Goal: Task Accomplishment & Management: Manage account settings

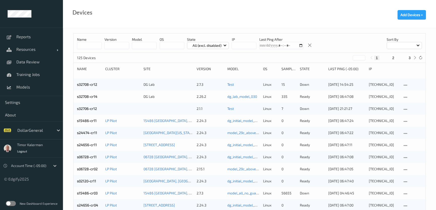
click at [10, 201] on div "New Dashboard Experience" at bounding box center [31, 203] width 63 height 13
click at [13, 204] on label at bounding box center [11, 203] width 10 height 5
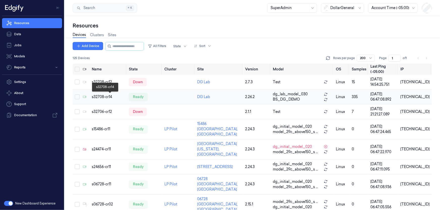
click at [102, 98] on div "s32708-cr14" at bounding box center [108, 96] width 33 height 5
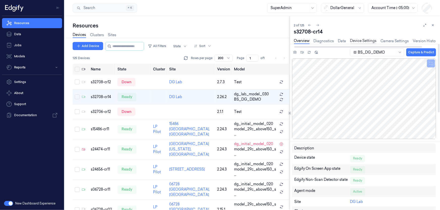
click at [362, 39] on link "Device Settings" at bounding box center [363, 41] width 26 height 6
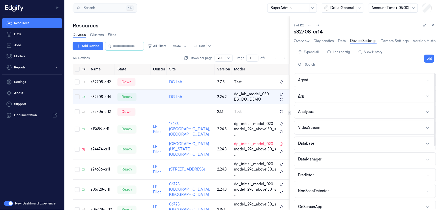
click at [342, 94] on button "Api" at bounding box center [364, 95] width 141 height 13
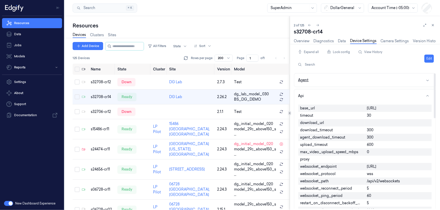
click at [316, 78] on button "Agent" at bounding box center [364, 80] width 141 height 13
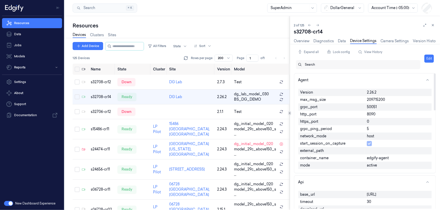
click at [317, 66] on div at bounding box center [360, 64] width 111 height 5
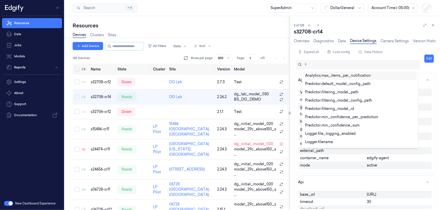
type input "f"
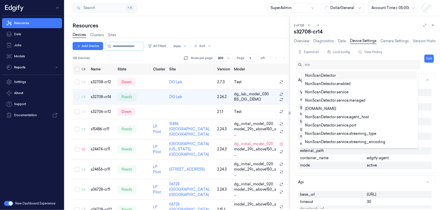
type input "scan"
click at [322, 63] on div at bounding box center [360, 64] width 111 height 5
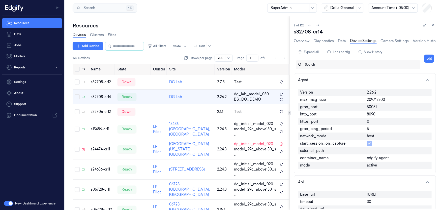
click at [322, 63] on div at bounding box center [360, 64] width 111 height 5
click at [335, 53] on div "Lock config" at bounding box center [338, 52] width 27 height 10
click at [318, 63] on div at bounding box center [360, 64] width 111 height 5
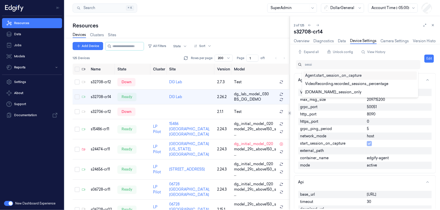
type input "session"
click at [314, 75] on div "Agent.start_session_on_capture" at bounding box center [333, 75] width 56 height 5
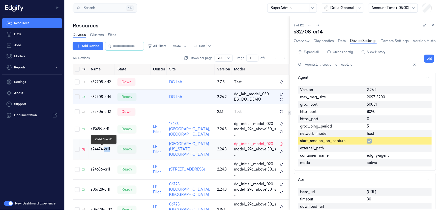
click at [103, 149] on div "s24474-cr11" at bounding box center [102, 149] width 23 height 5
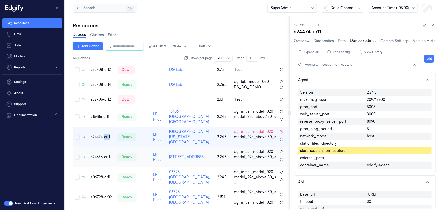
scroll to position [10, 0]
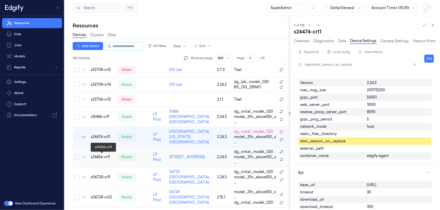
click at [105, 156] on div "s24656-cr11" at bounding box center [102, 157] width 23 height 5
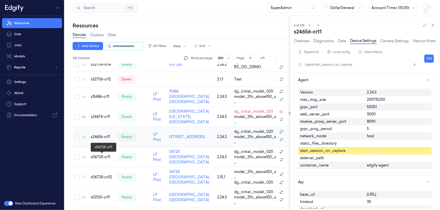
scroll to position [10, 0]
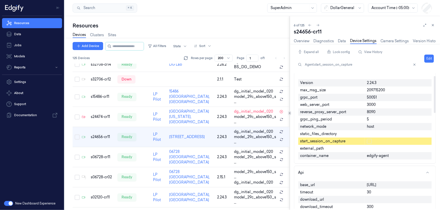
click at [361, 141] on div "start_session_on_capture" at bounding box center [331, 141] width 67 height 7
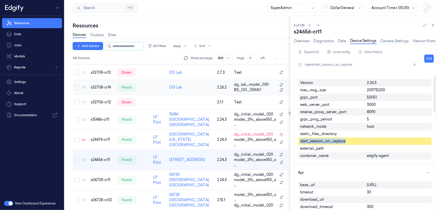
scroll to position [0, 0]
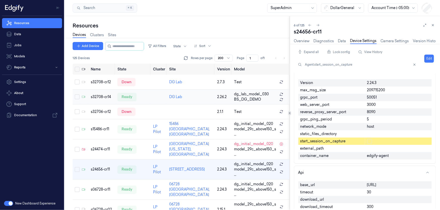
click at [101, 93] on td "s32708-cr14" at bounding box center [102, 97] width 27 height 15
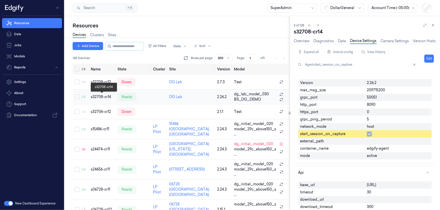
click at [99, 96] on div "s32708-cr14" at bounding box center [102, 96] width 23 height 5
click at [98, 168] on div "s24656-cr11" at bounding box center [102, 169] width 23 height 5
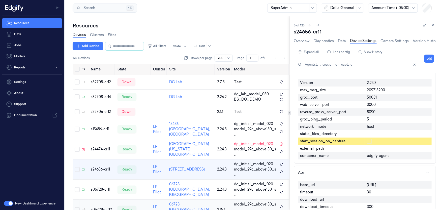
scroll to position [33, 0]
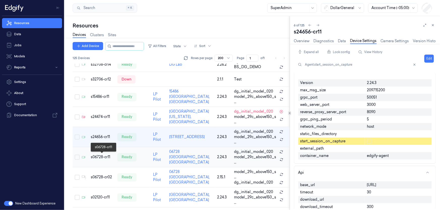
click at [100, 155] on div "s06728-cr11" at bounding box center [102, 157] width 23 height 5
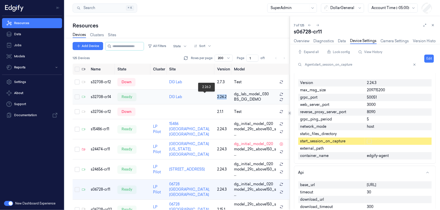
drag, startPoint x: 196, startPoint y: 98, endPoint x: 210, endPoint y: 98, distance: 13.6
click at [215, 98] on td "2.26.2" at bounding box center [223, 97] width 17 height 15
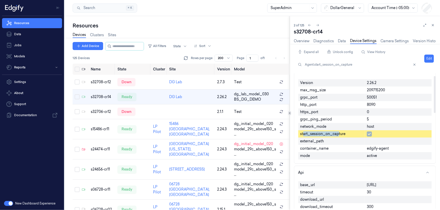
drag, startPoint x: 319, startPoint y: 134, endPoint x: 338, endPoint y: 134, distance: 18.1
click at [338, 134] on span "start_session_on_capture" at bounding box center [322, 134] width 45 height 5
click at [322, 135] on span "start_session_on_capture" at bounding box center [322, 134] width 45 height 5
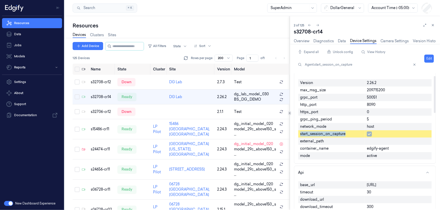
click at [322, 135] on span "start_session_on_capture" at bounding box center [322, 134] width 45 height 5
click at [315, 134] on span "start_session_on_capture" at bounding box center [322, 134] width 45 height 5
click at [142, 132] on td "ready" at bounding box center [133, 129] width 36 height 20
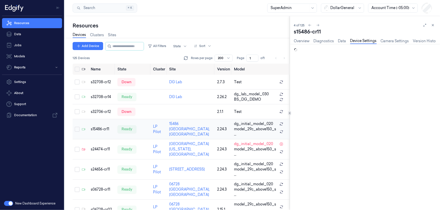
scroll to position [10, 0]
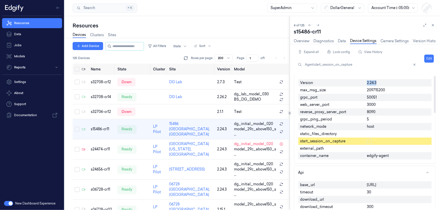
drag, startPoint x: 364, startPoint y: 83, endPoint x: 380, endPoint y: 84, distance: 15.9
click at [380, 84] on div "Version 2.24.3 max_msg_size 209715200 grpc_port 50051 web_server_port 3000 reve…" at bounding box center [364, 119] width 133 height 84
drag, startPoint x: 300, startPoint y: 141, endPoint x: 343, endPoint y: 142, distance: 43.6
click at [343, 142] on div "start_session_on_capture" at bounding box center [331, 141] width 67 height 7
click at [344, 142] on span "start_session_on_capture" at bounding box center [322, 141] width 45 height 5
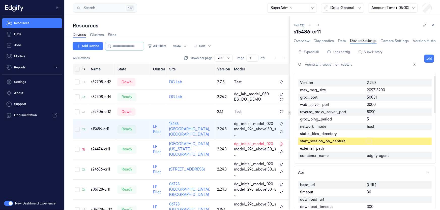
click at [344, 142] on span "start_session_on_capture" at bounding box center [322, 141] width 45 height 5
click at [137, 150] on td "ready" at bounding box center [133, 150] width 36 height 20
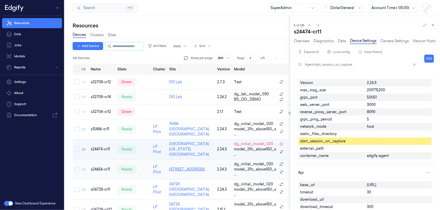
scroll to position [12, 0]
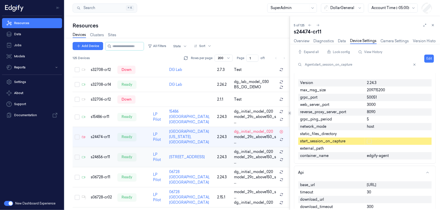
click at [136, 160] on td "ready" at bounding box center [133, 157] width 36 height 20
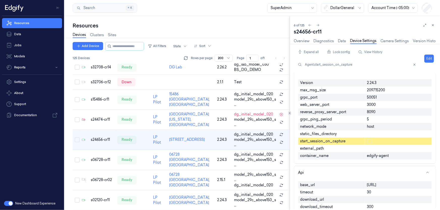
scroll to position [33, 0]
